Goal: Task Accomplishment & Management: Manage account settings

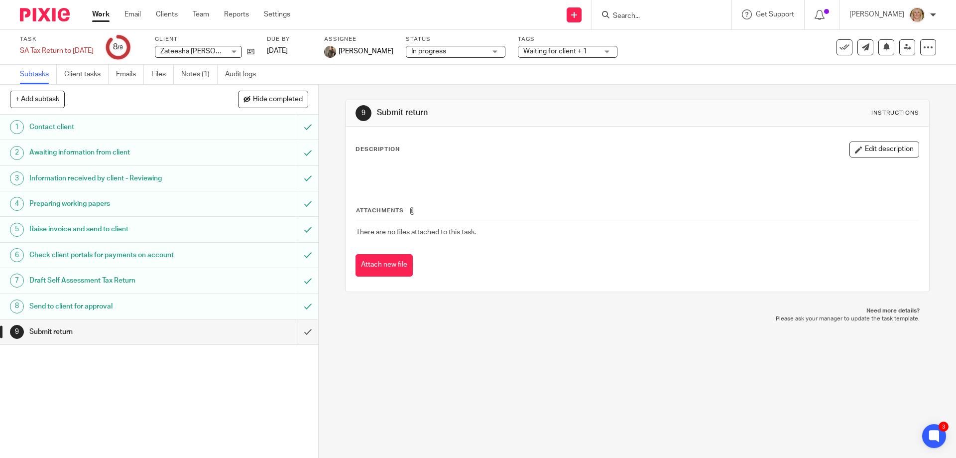
click at [646, 13] on input "Search" at bounding box center [657, 16] width 90 height 9
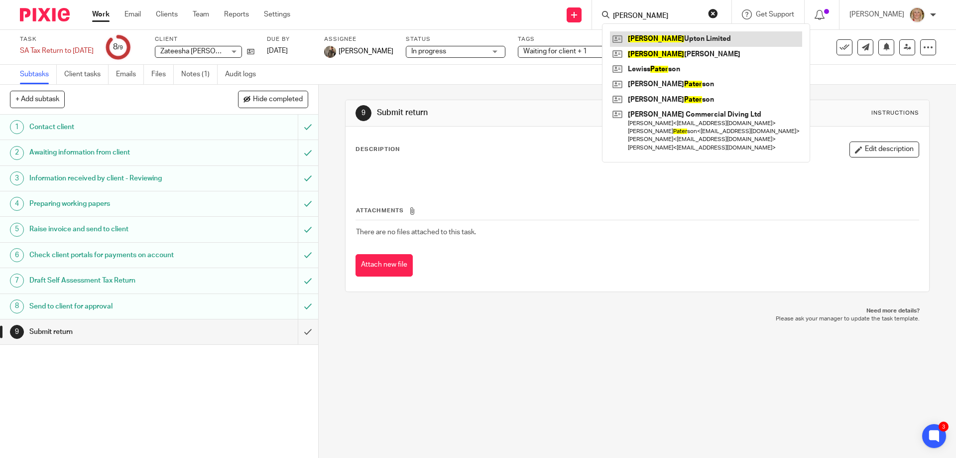
type input "peter"
click at [689, 40] on link at bounding box center [706, 38] width 192 height 15
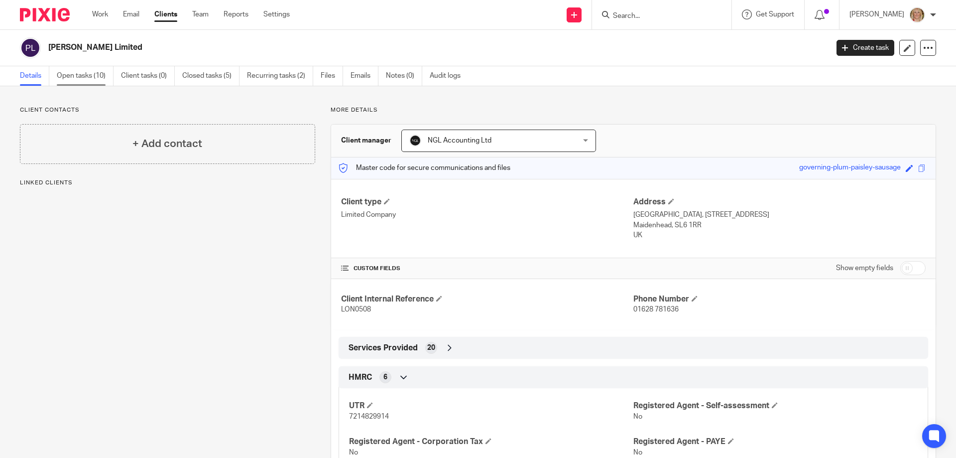
click at [67, 74] on link "Open tasks (10)" at bounding box center [85, 75] width 57 height 19
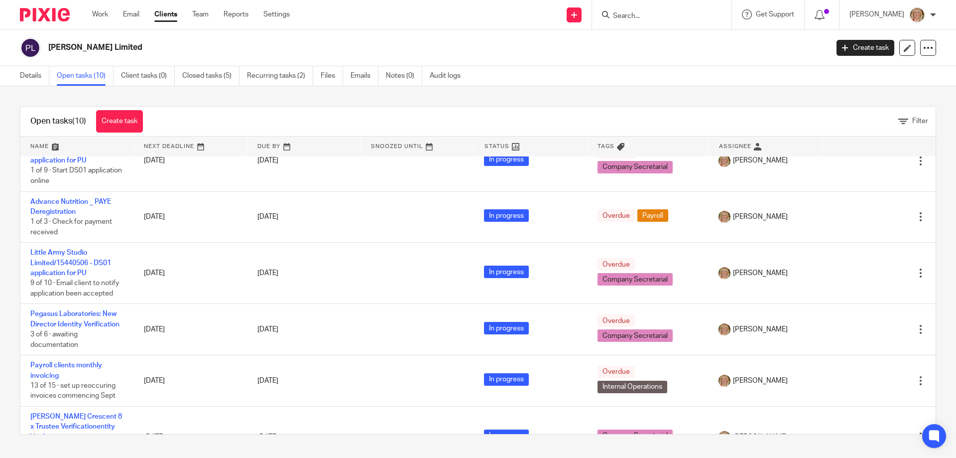
scroll to position [199, 0]
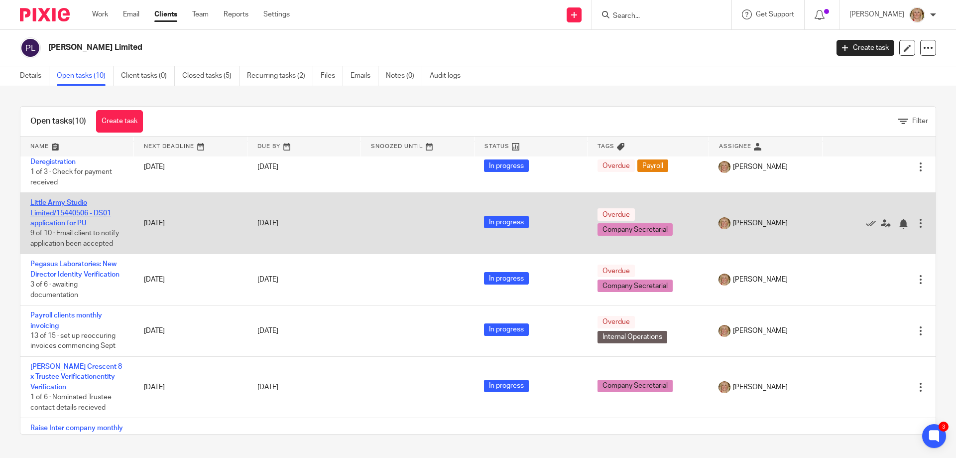
click at [53, 201] on link "Little Army Studio Limited/15440506 - DS01 application for PU" at bounding box center [70, 212] width 81 height 27
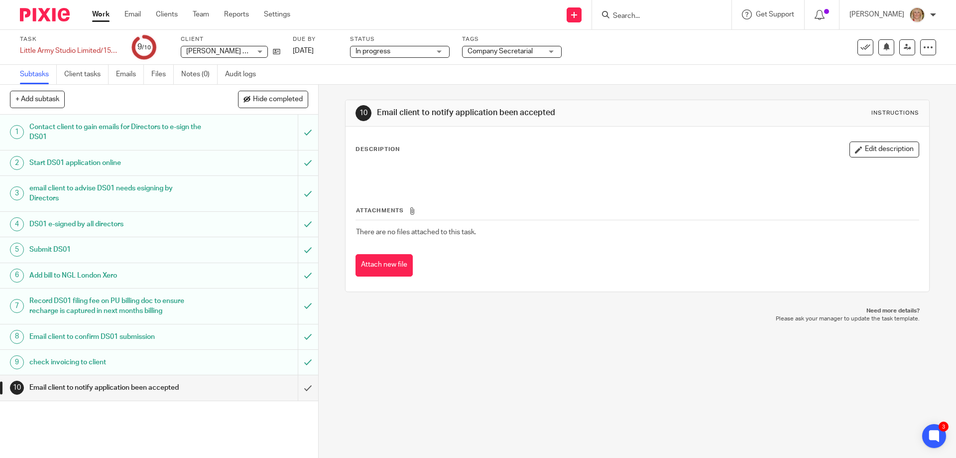
click at [218, 387] on div "Email client to notify application been accepted" at bounding box center [158, 387] width 258 height 15
click at [98, 364] on h1 "check invoicing to client" at bounding box center [115, 362] width 172 height 15
click at [23, 102] on button "+ Add subtask" at bounding box center [37, 99] width 55 height 17
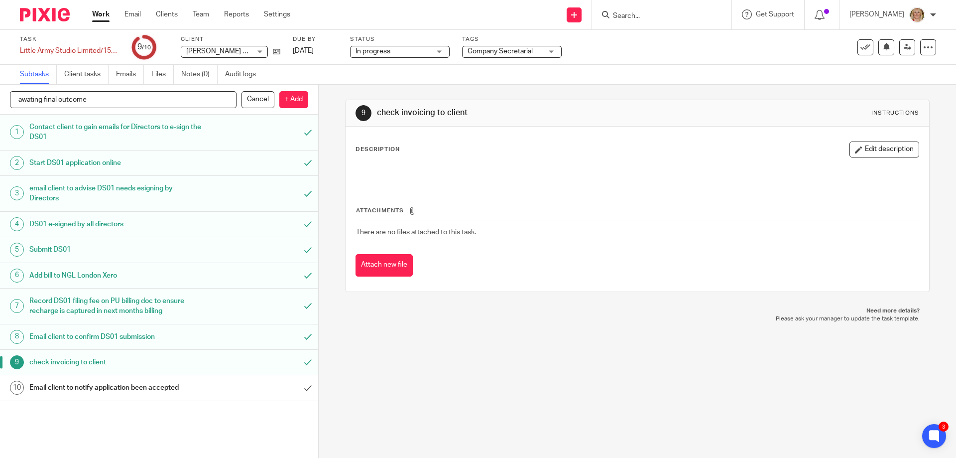
type input "awating final outcome"
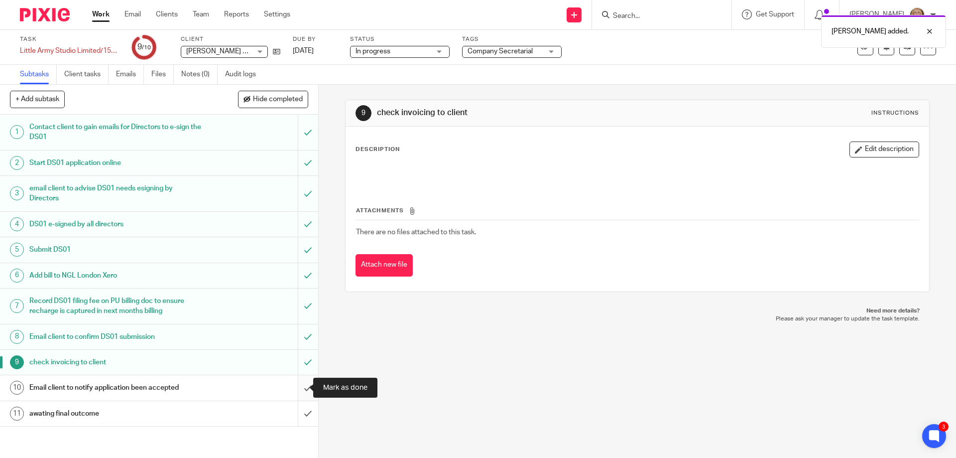
click at [298, 386] on input "submit" at bounding box center [159, 387] width 318 height 25
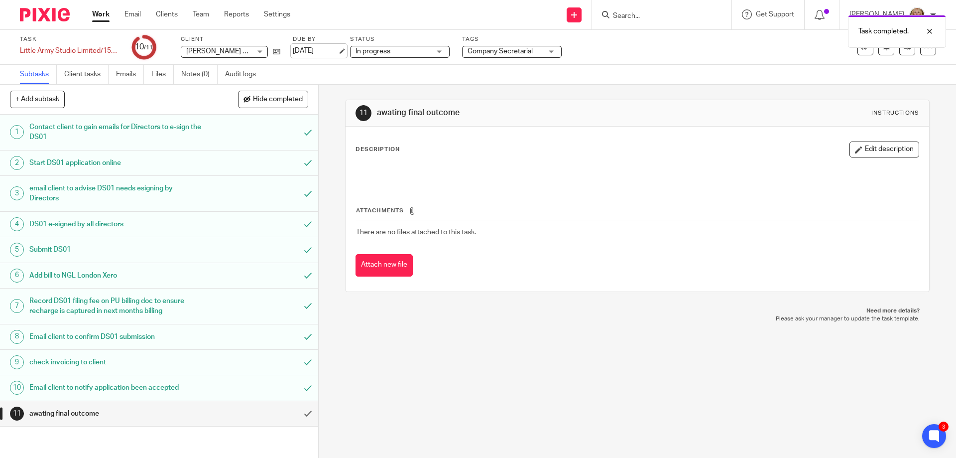
click at [314, 49] on link "[DATE]" at bounding box center [315, 51] width 45 height 10
drag, startPoint x: 862, startPoint y: 149, endPoint x: 778, endPoint y: 169, distance: 86.5
click at [862, 148] on button "Edit description" at bounding box center [885, 149] width 70 height 16
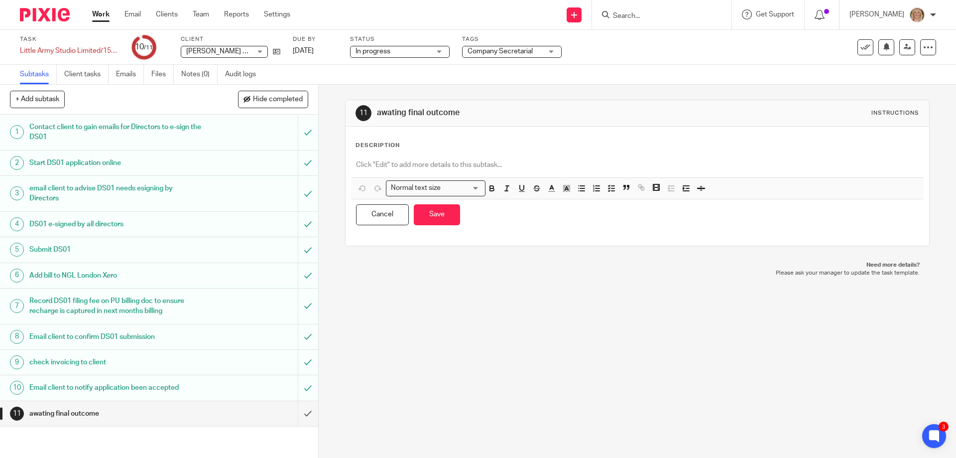
click at [390, 140] on div "Description Normal text size Loading... Remove Edit Insert new video Copy and p…" at bounding box center [637, 186] width 583 height 119
click at [432, 144] on div "Description" at bounding box center [637, 145] width 563 height 8
click at [419, 165] on p at bounding box center [637, 165] width 562 height 10
click at [440, 211] on button "Save" at bounding box center [437, 214] width 46 height 21
